Goal: Task Accomplishment & Management: Use online tool/utility

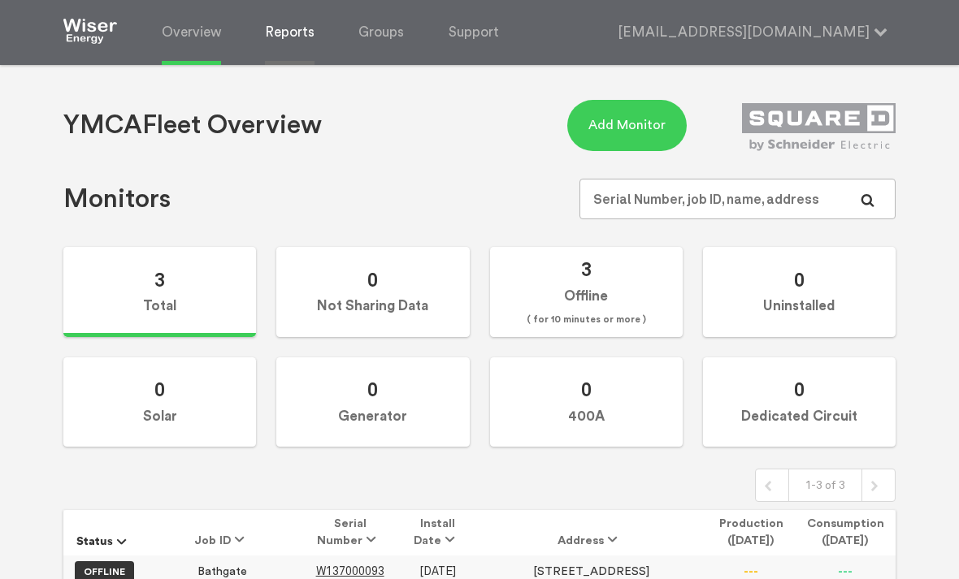
click at [288, 39] on link "Reports" at bounding box center [290, 32] width 50 height 65
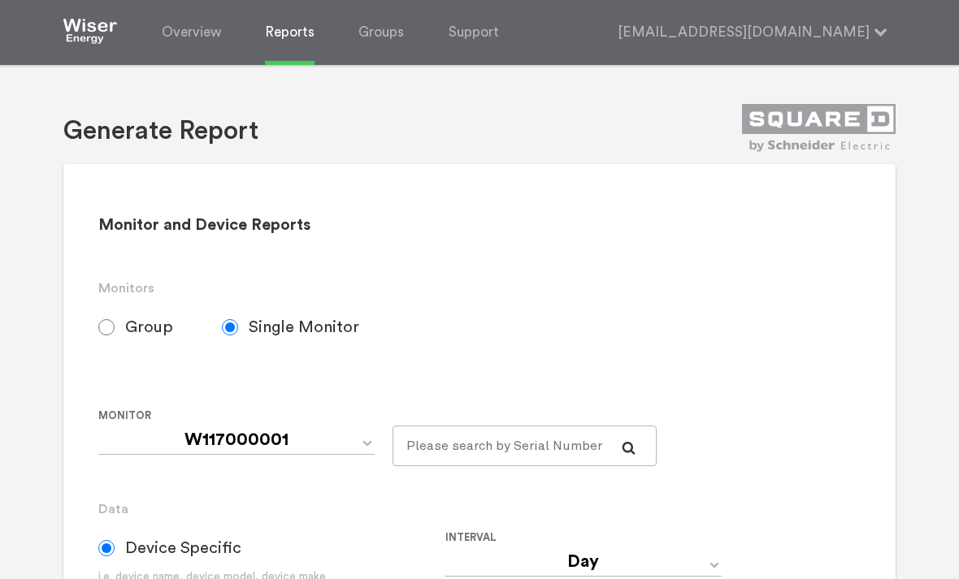
scroll to position [41, 0]
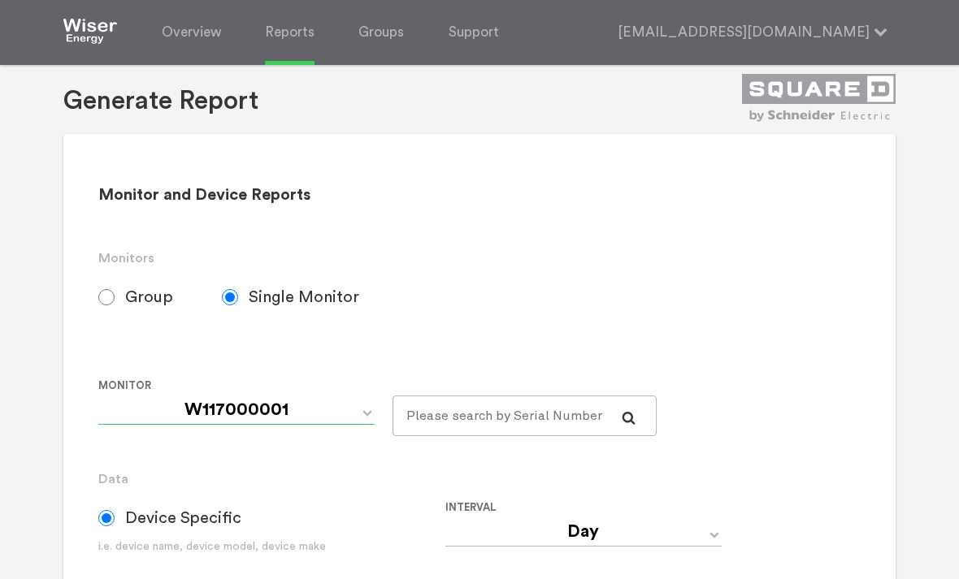
click at [367, 420] on select "W117000001 W137000093 W137000319" at bounding box center [236, 410] width 276 height 29
select select "W137000093"
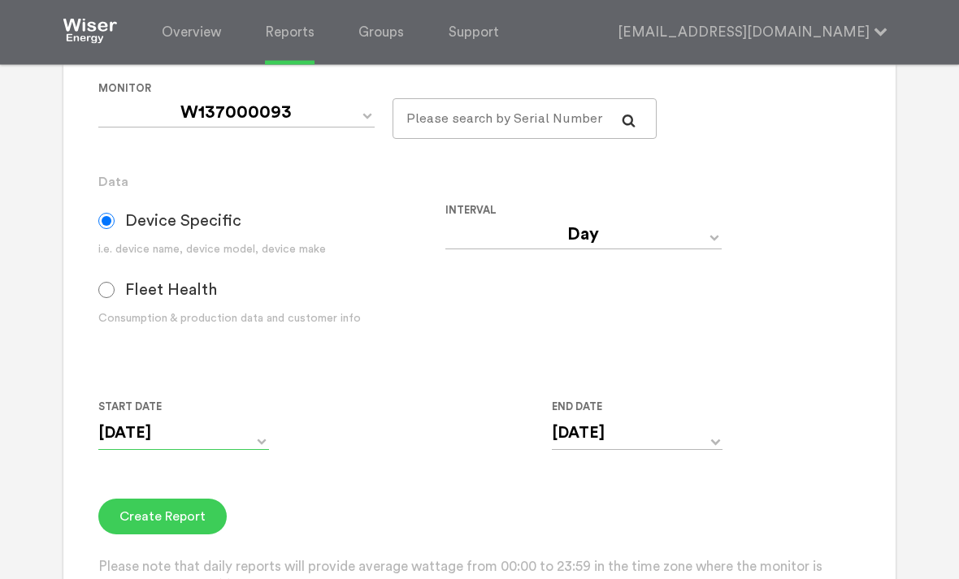
click at [267, 438] on input "[DATE]" at bounding box center [183, 434] width 171 height 33
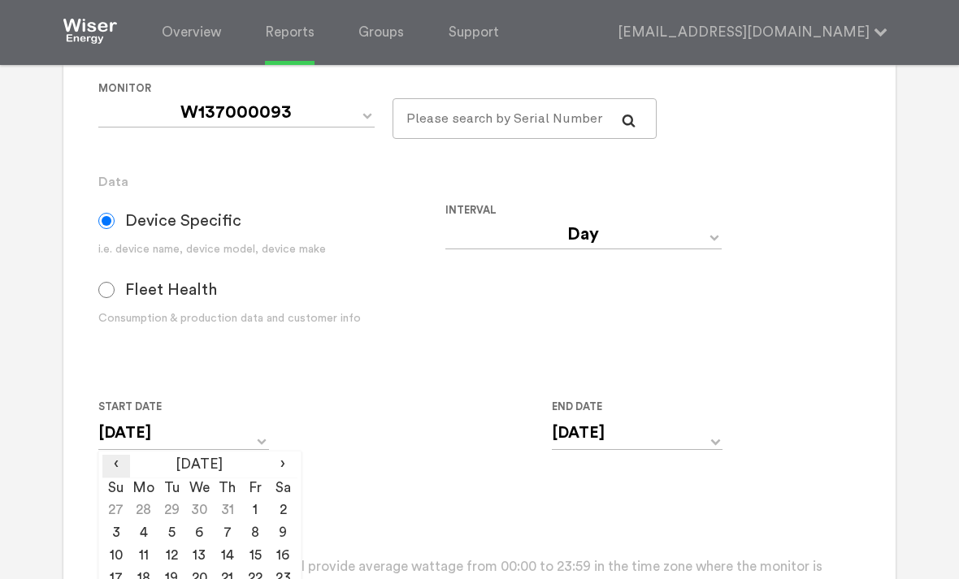
click at [121, 471] on span "‹" at bounding box center [116, 465] width 28 height 20
click at [180, 516] on td "1" at bounding box center [172, 512] width 28 height 23
type input "[DATE]"
click at [721, 441] on input "[DATE]" at bounding box center [637, 433] width 171 height 33
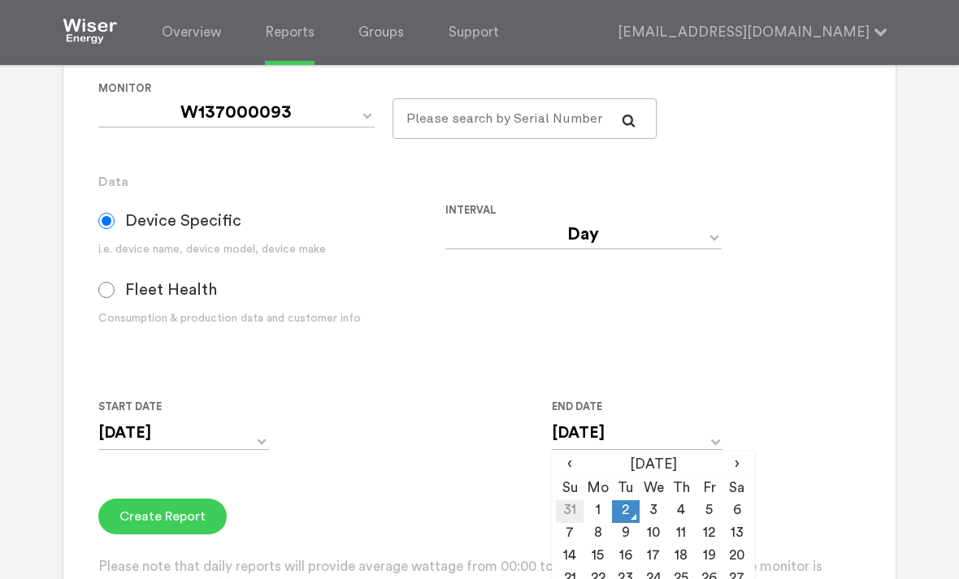
click at [564, 516] on td "31" at bounding box center [570, 512] width 28 height 23
type input "[DATE]"
click at [267, 445] on input "[DATE]" at bounding box center [183, 433] width 171 height 33
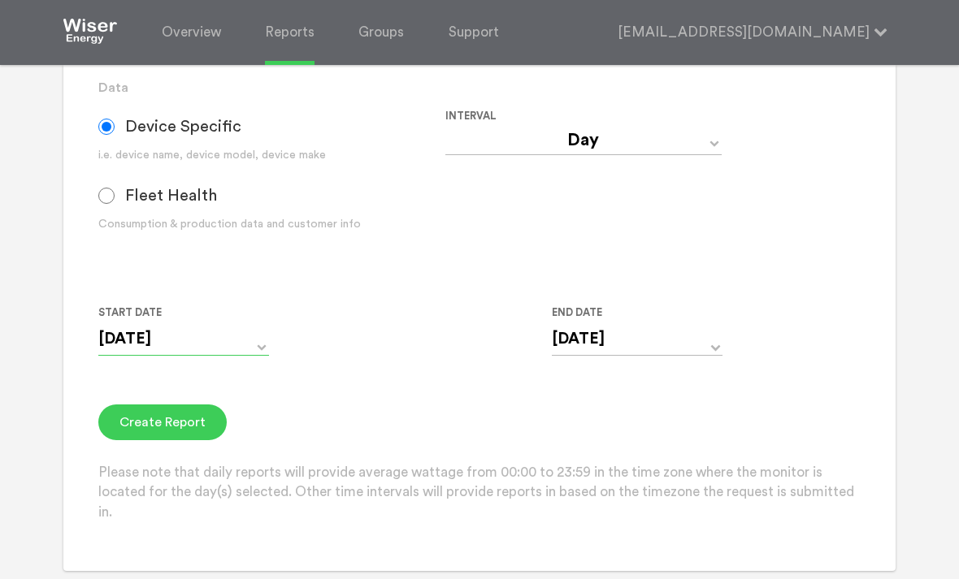
scroll to position [432, 0]
click at [267, 358] on input "[DATE]" at bounding box center [183, 340] width 171 height 33
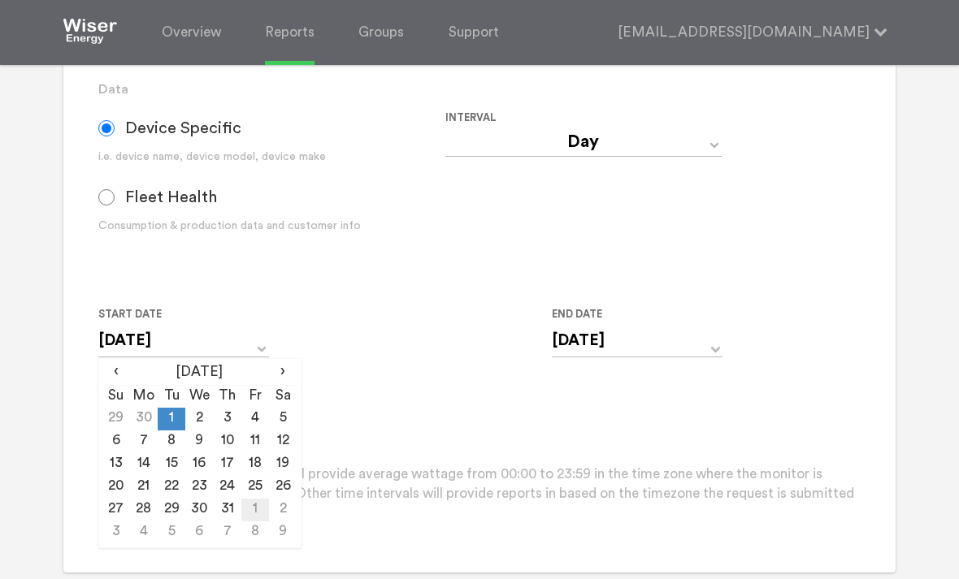
click at [263, 522] on td "1" at bounding box center [255, 510] width 28 height 23
type input "[DATE]"
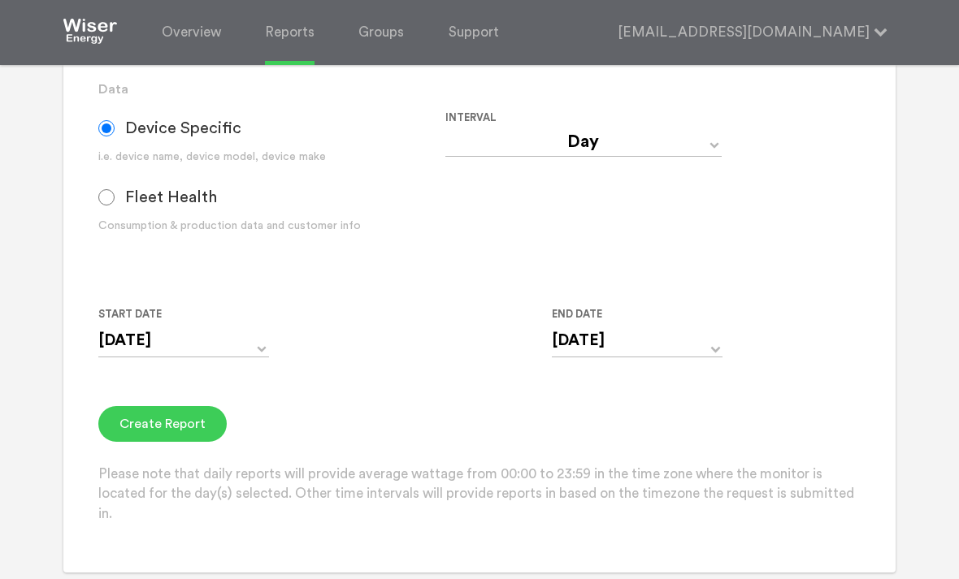
click at [370, 429] on div "Create Report Please note that daily reports will provide average wattage from …" at bounding box center [479, 465] width 763 height 119
click at [174, 431] on button "Create Report" at bounding box center [162, 424] width 128 height 36
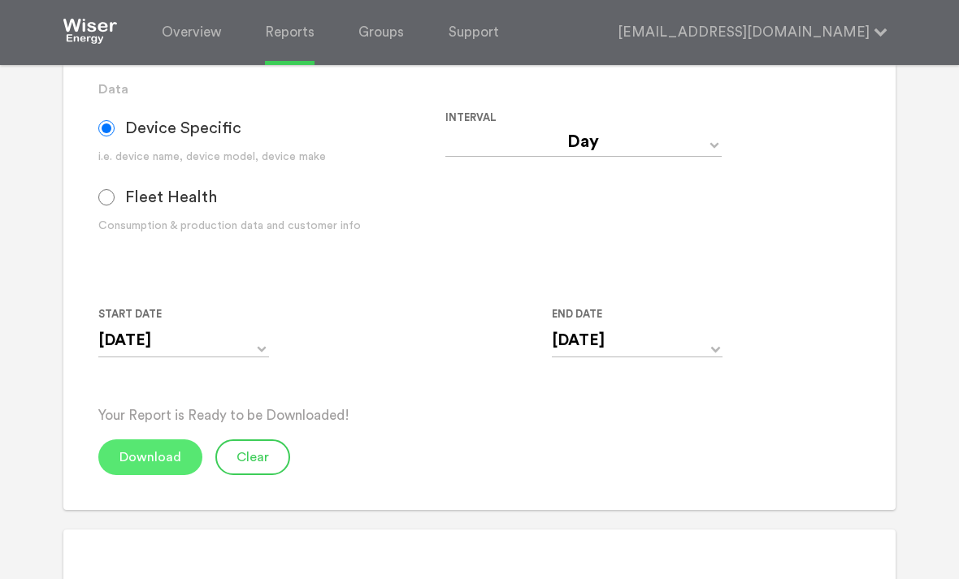
click at [143, 470] on button "Download" at bounding box center [150, 458] width 104 height 36
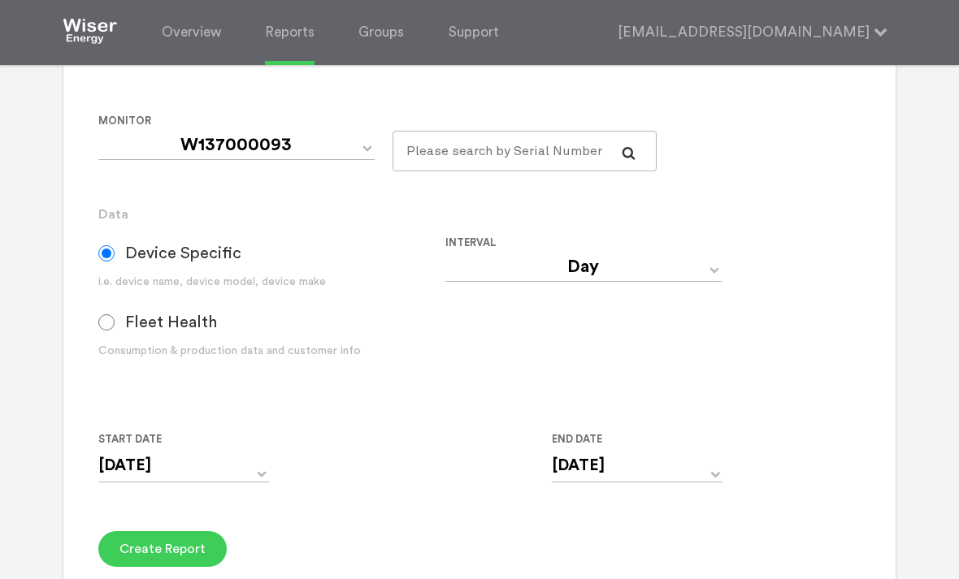
scroll to position [317, 0]
